Goal: Navigation & Orientation: Find specific page/section

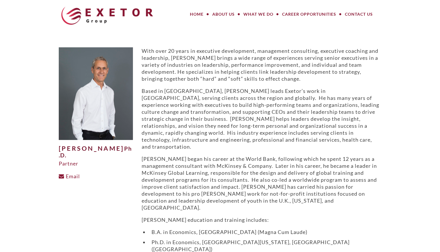
click at [126, 16] on img at bounding box center [107, 16] width 92 height 18
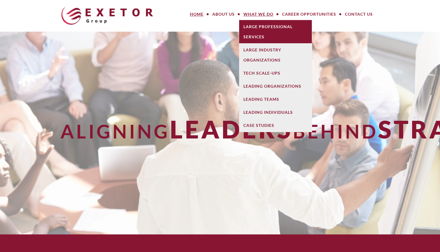
click at [256, 37] on link "Large Professional Services" at bounding box center [275, 31] width 73 height 23
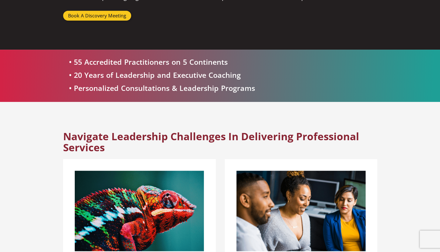
scroll to position [140, 0]
